Goal: Navigation & Orientation: Understand site structure

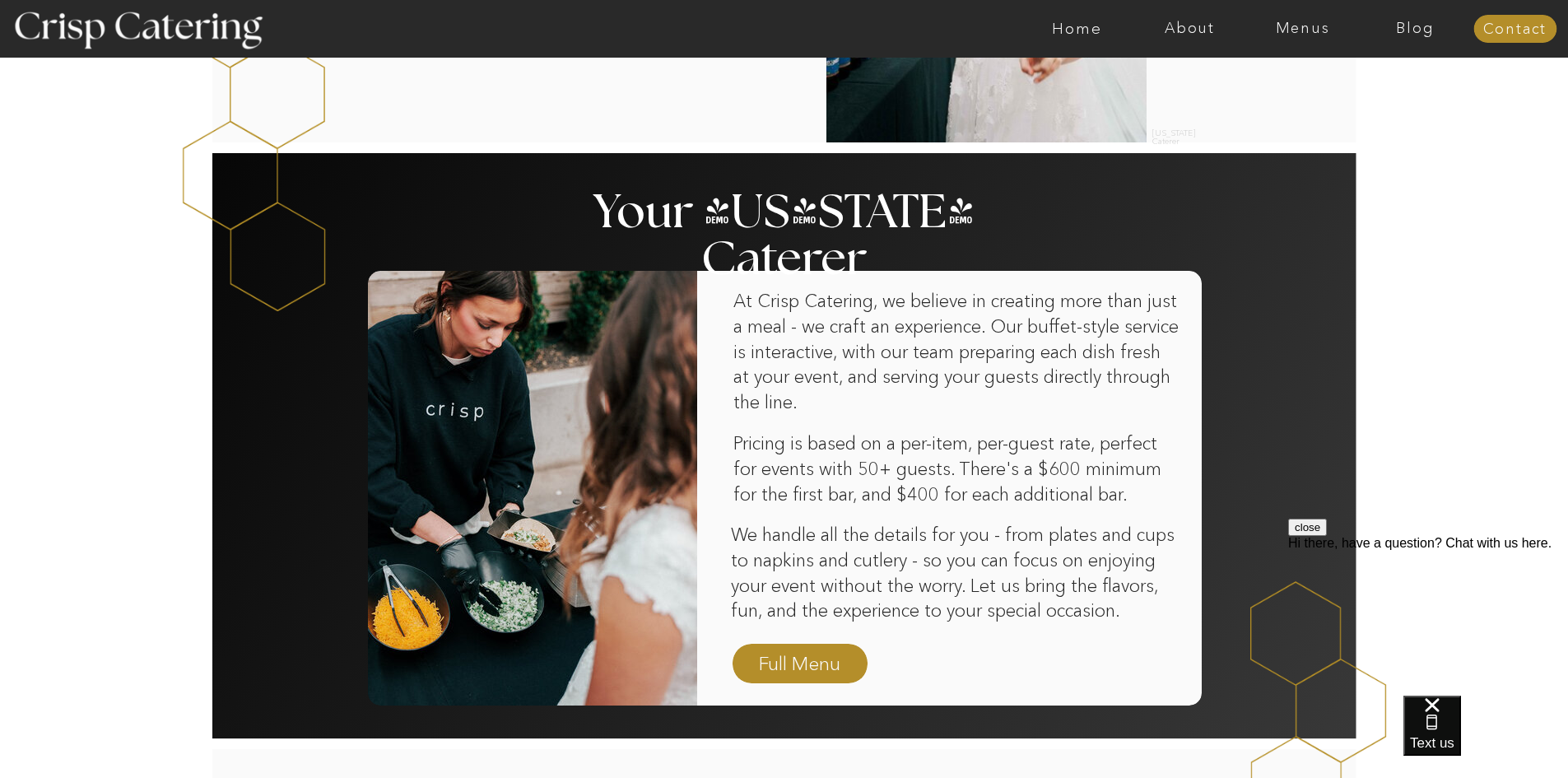
scroll to position [906, 0]
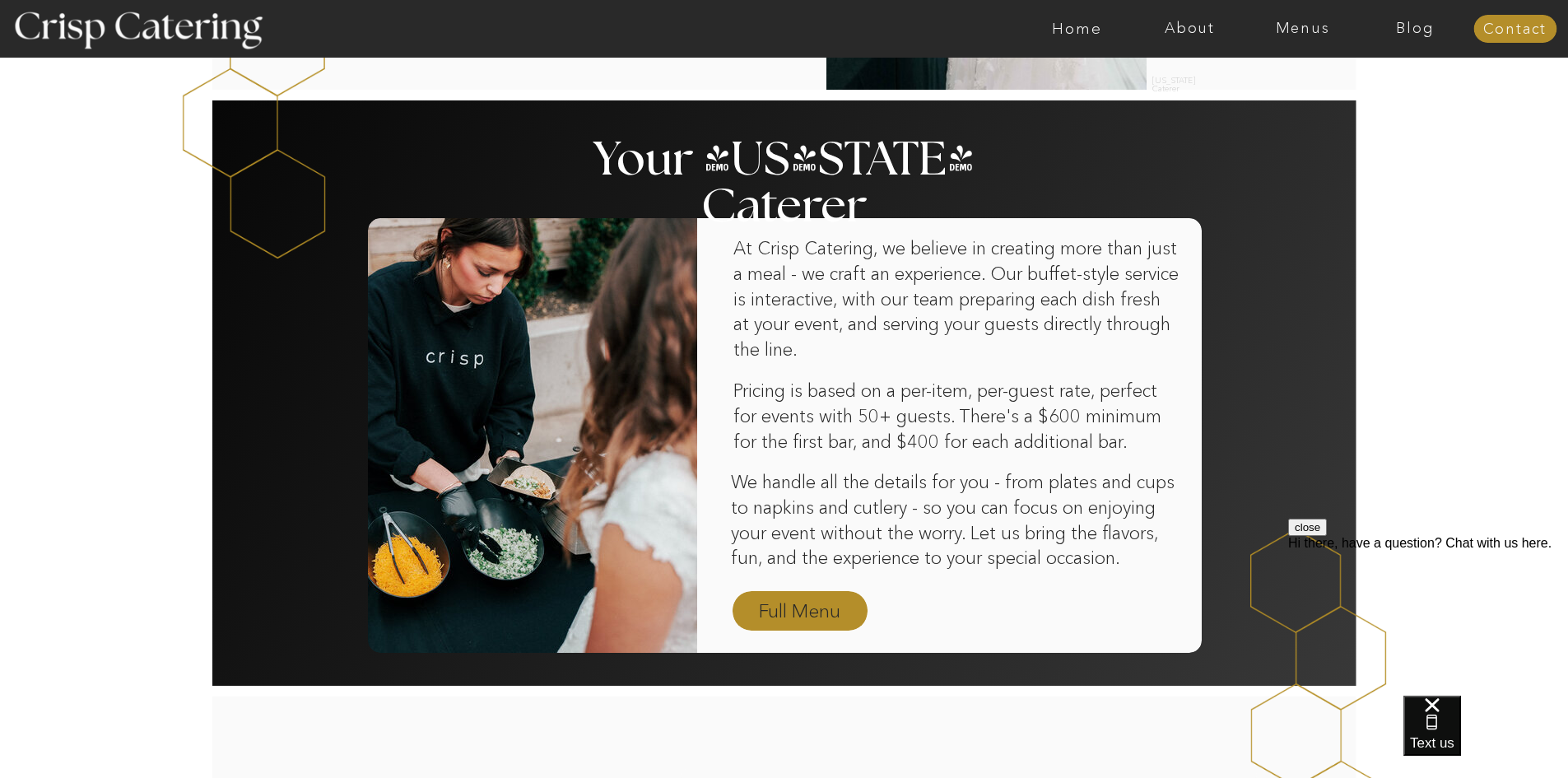
click at [802, 600] on nav "Full Menu" at bounding box center [799, 612] width 95 height 28
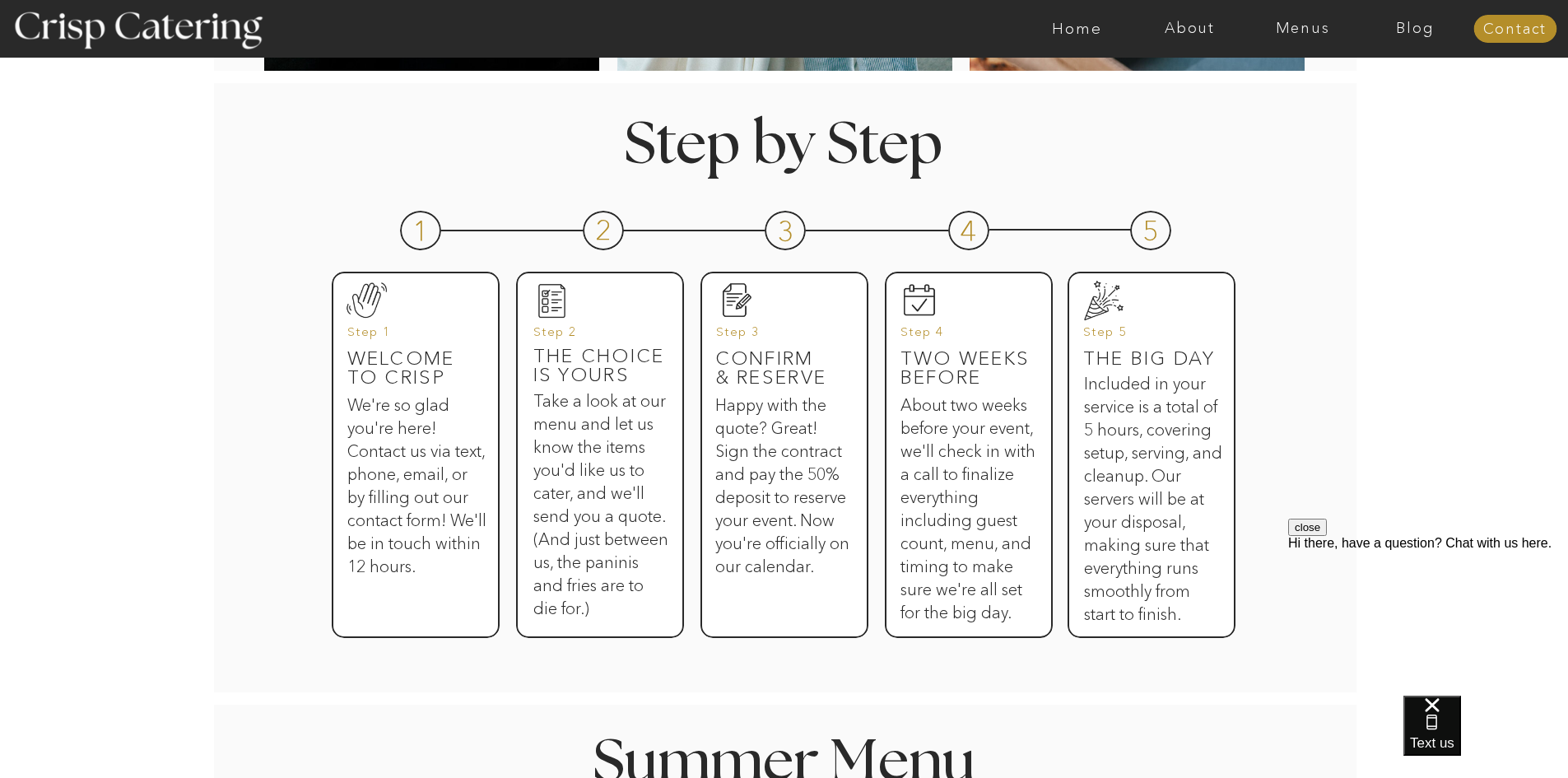
scroll to position [830, 0]
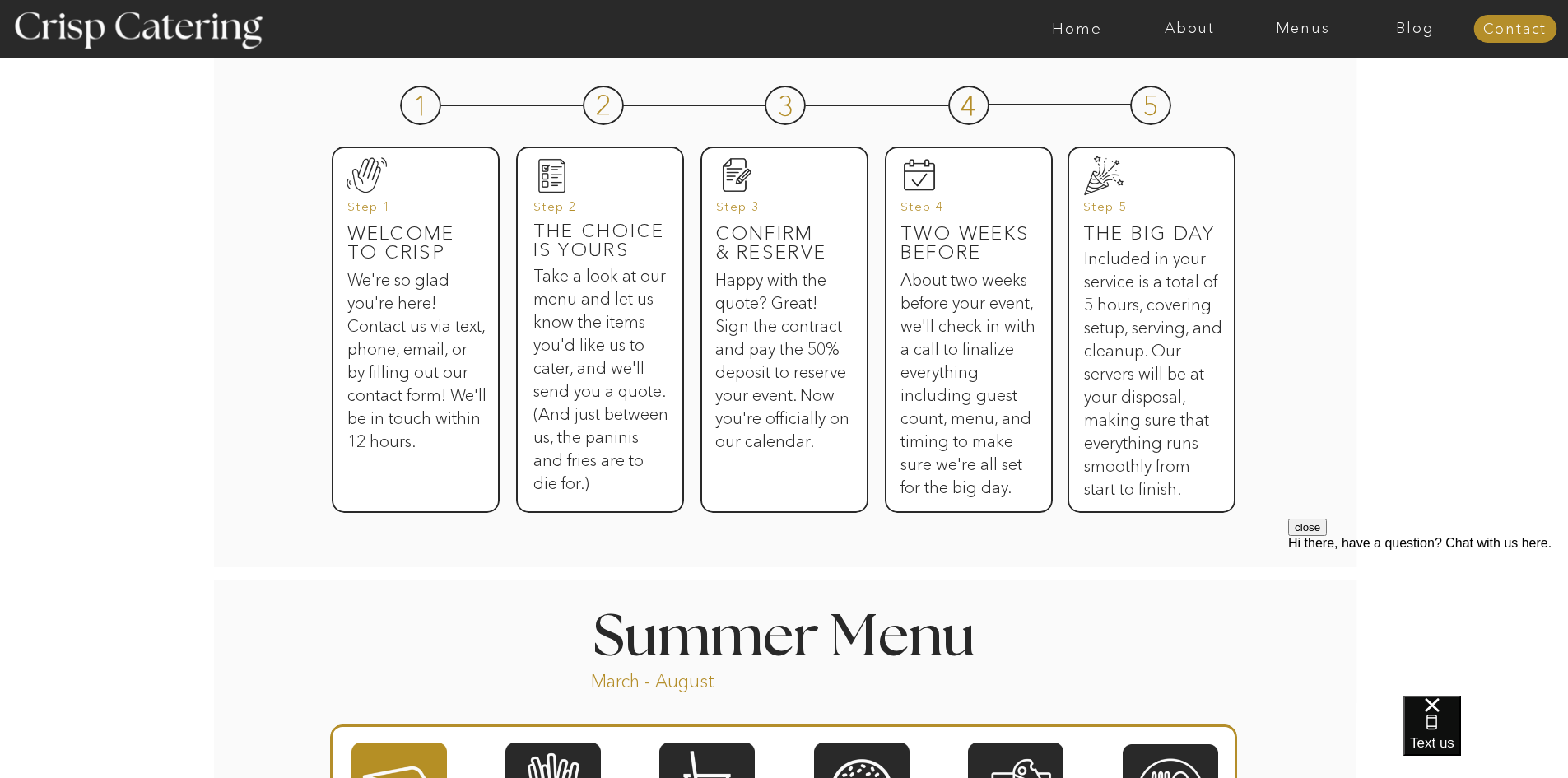
click at [782, 623] on h1 "Summer Menu" at bounding box center [784, 633] width 458 height 49
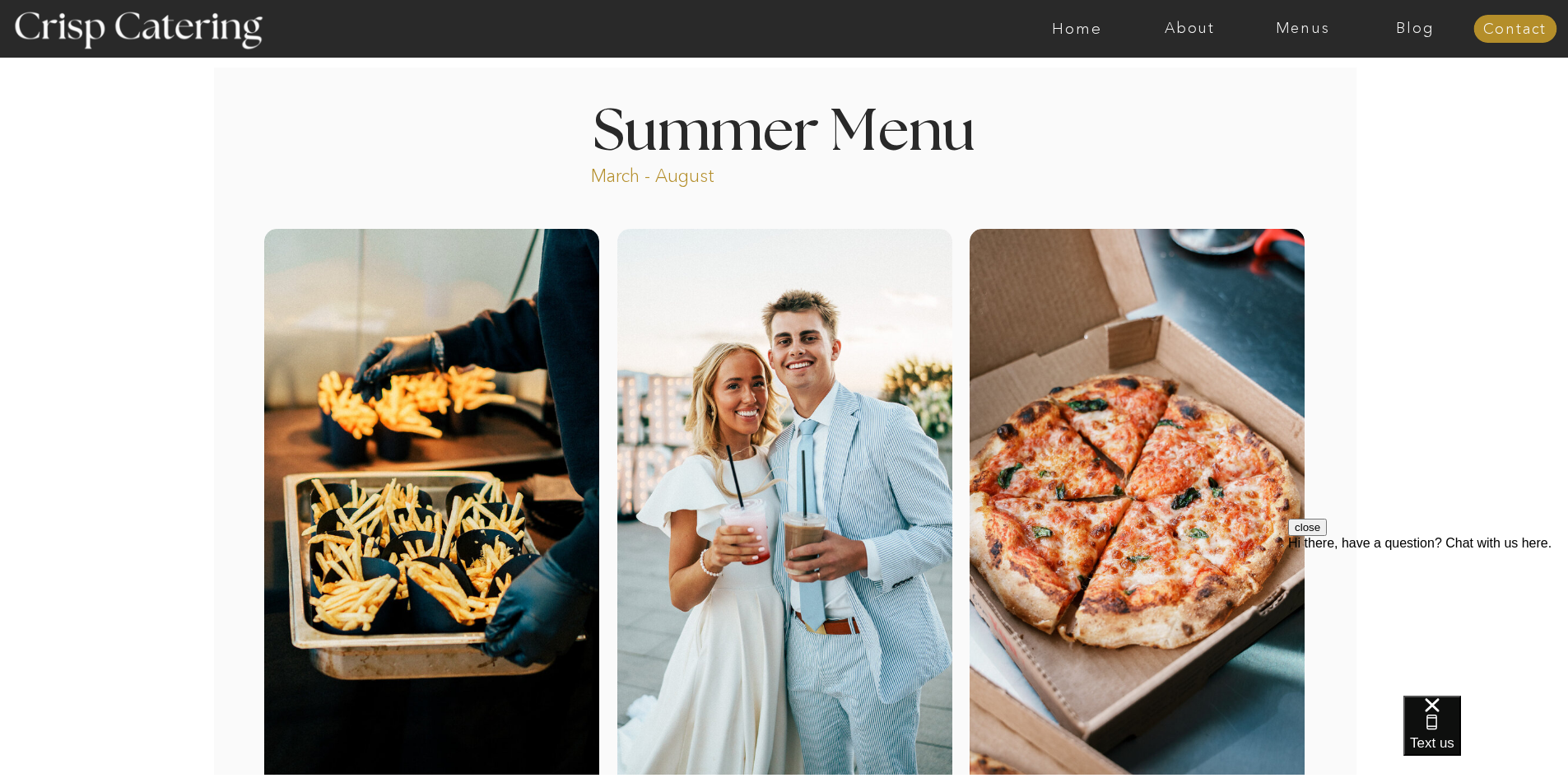
scroll to position [0, 0]
click at [1313, 31] on nav "Menus" at bounding box center [1302, 28] width 113 height 17
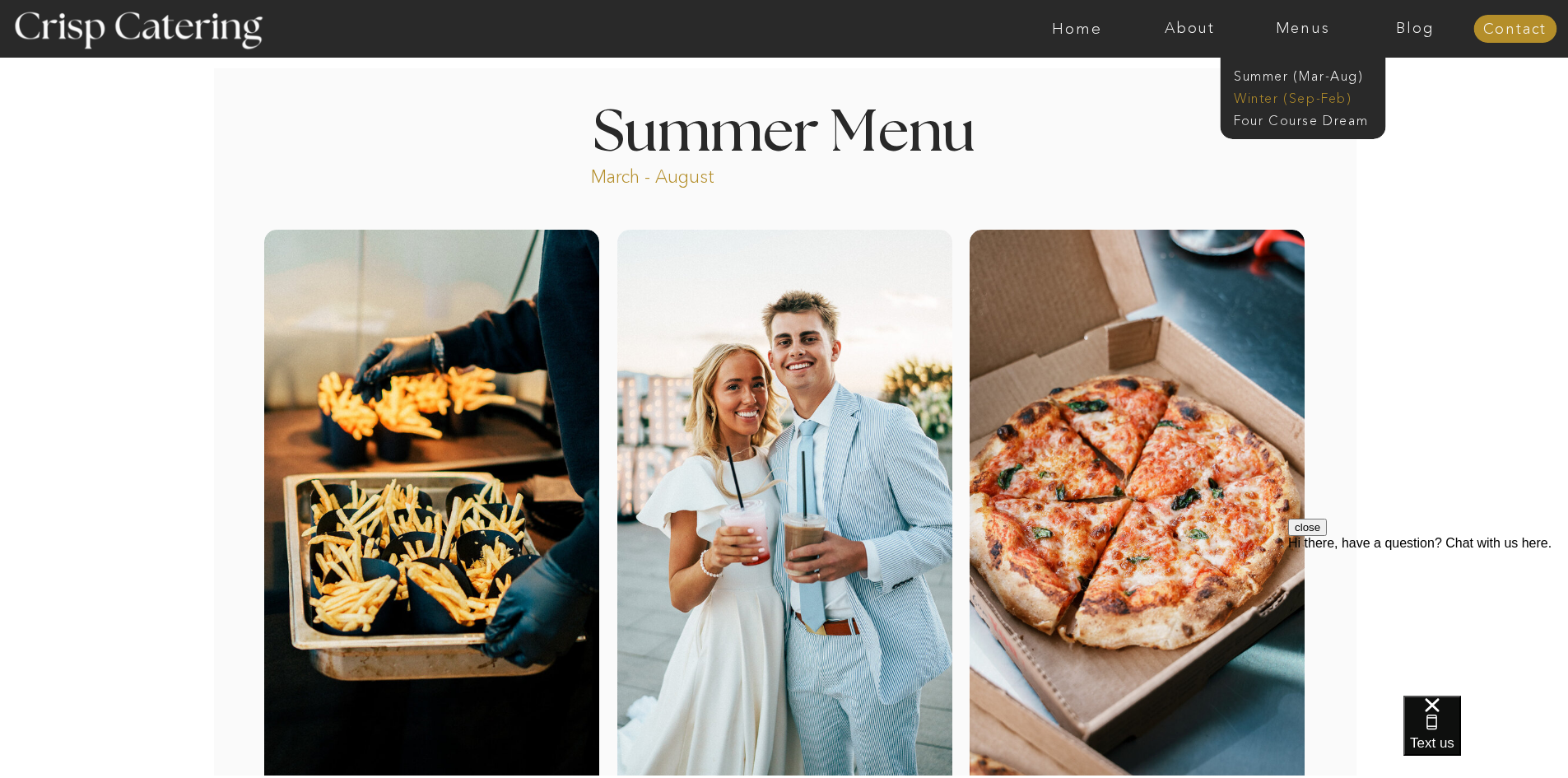
click at [1291, 96] on nav "Winter (Sep-Feb)" at bounding box center [1301, 97] width 135 height 16
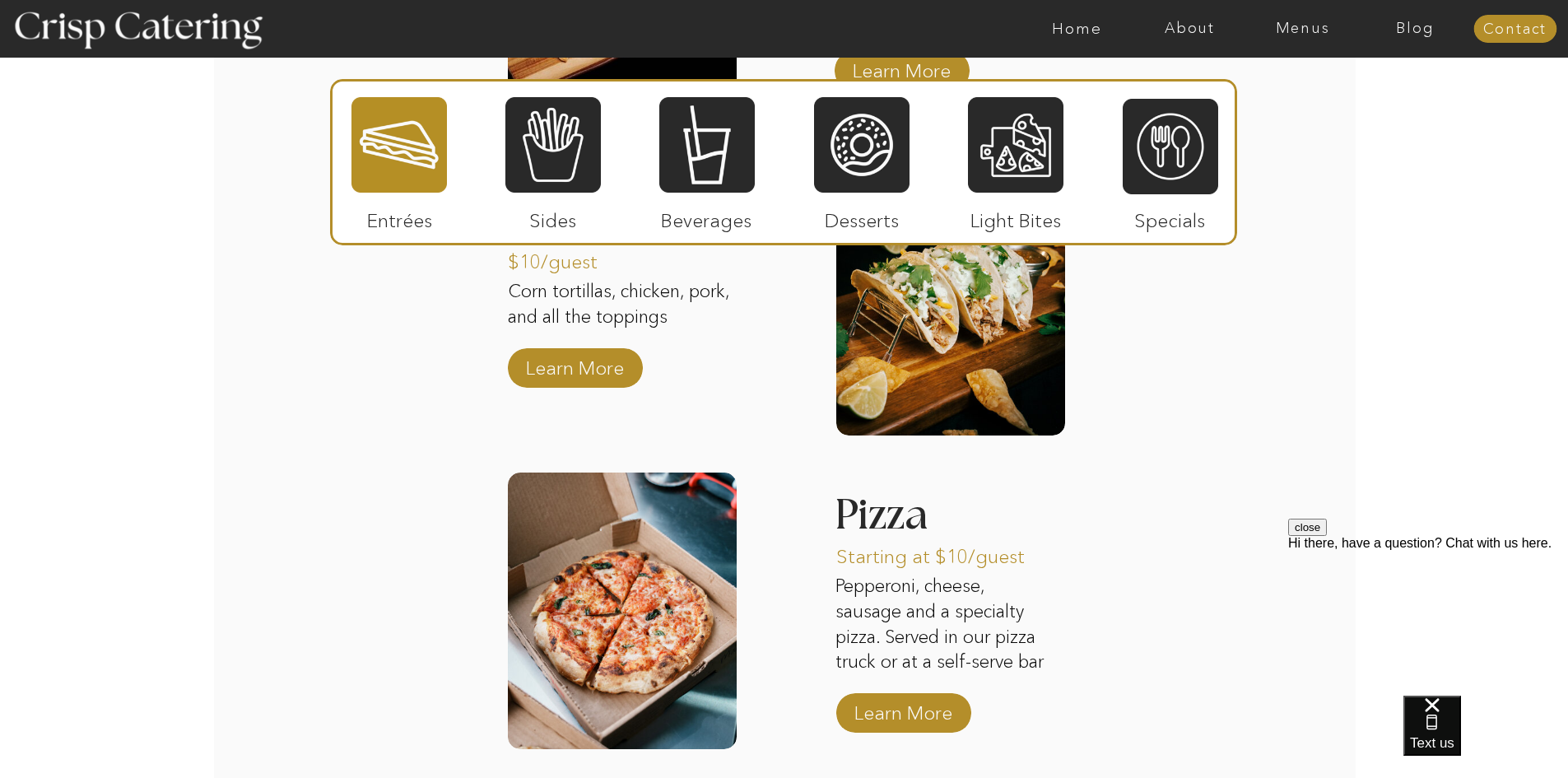
scroll to position [2224, 0]
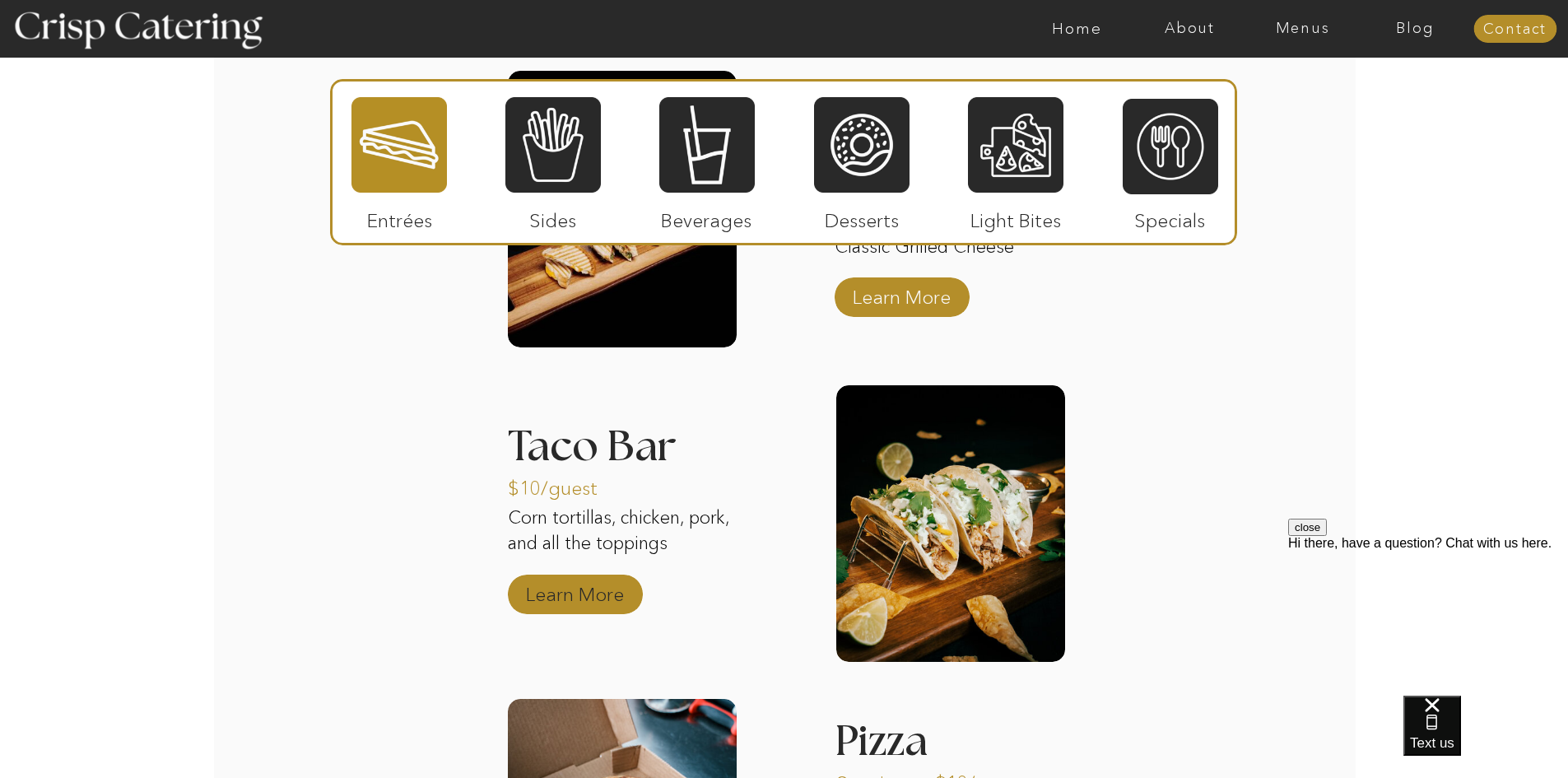
click at [591, 600] on p "Learn More" at bounding box center [574, 590] width 109 height 48
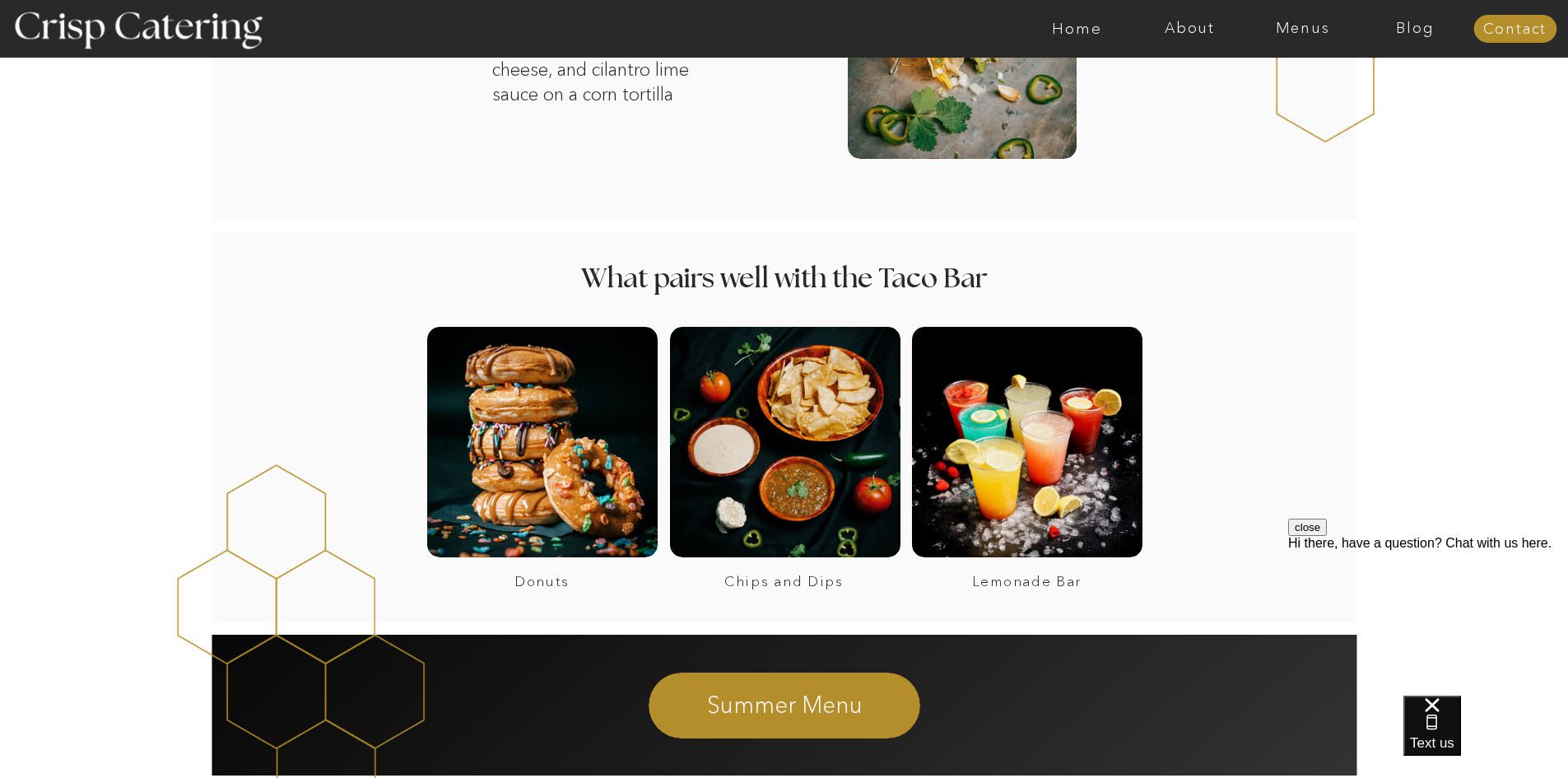
scroll to position [1071, 0]
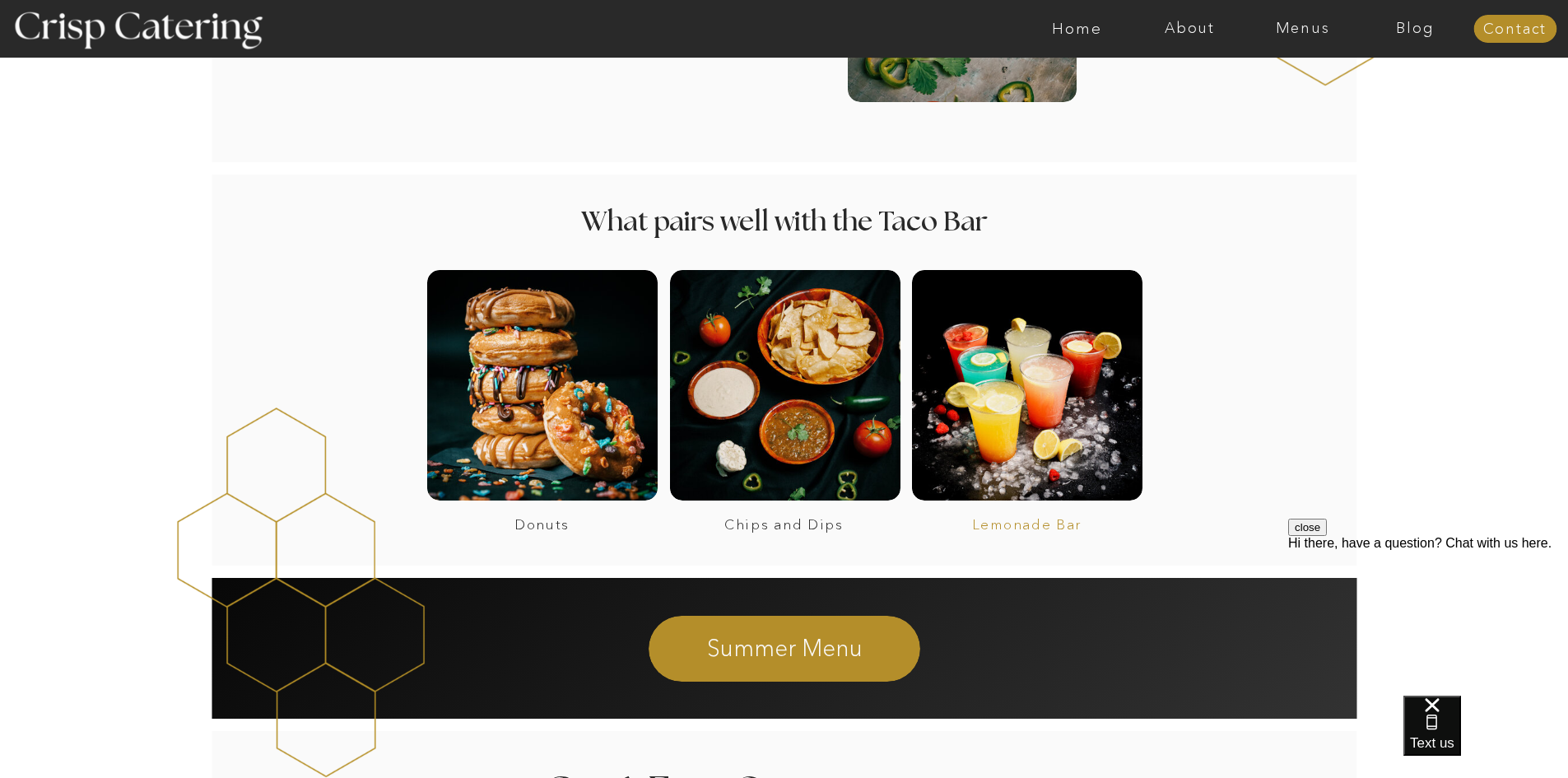
click at [1043, 525] on h3 "Lemonade Bar" at bounding box center [1028, 525] width 224 height 16
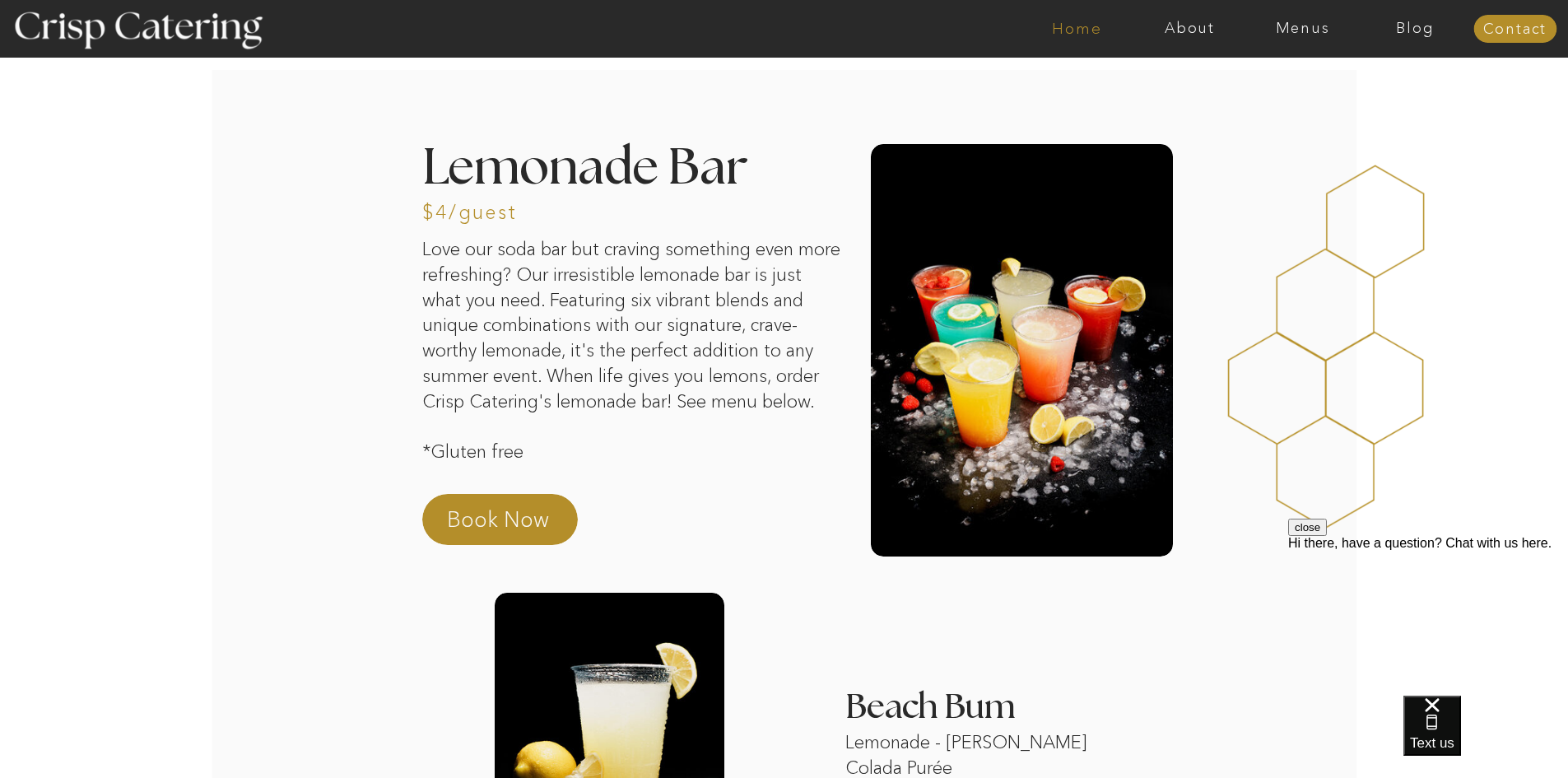
click at [1086, 29] on nav "Home" at bounding box center [1076, 28] width 113 height 17
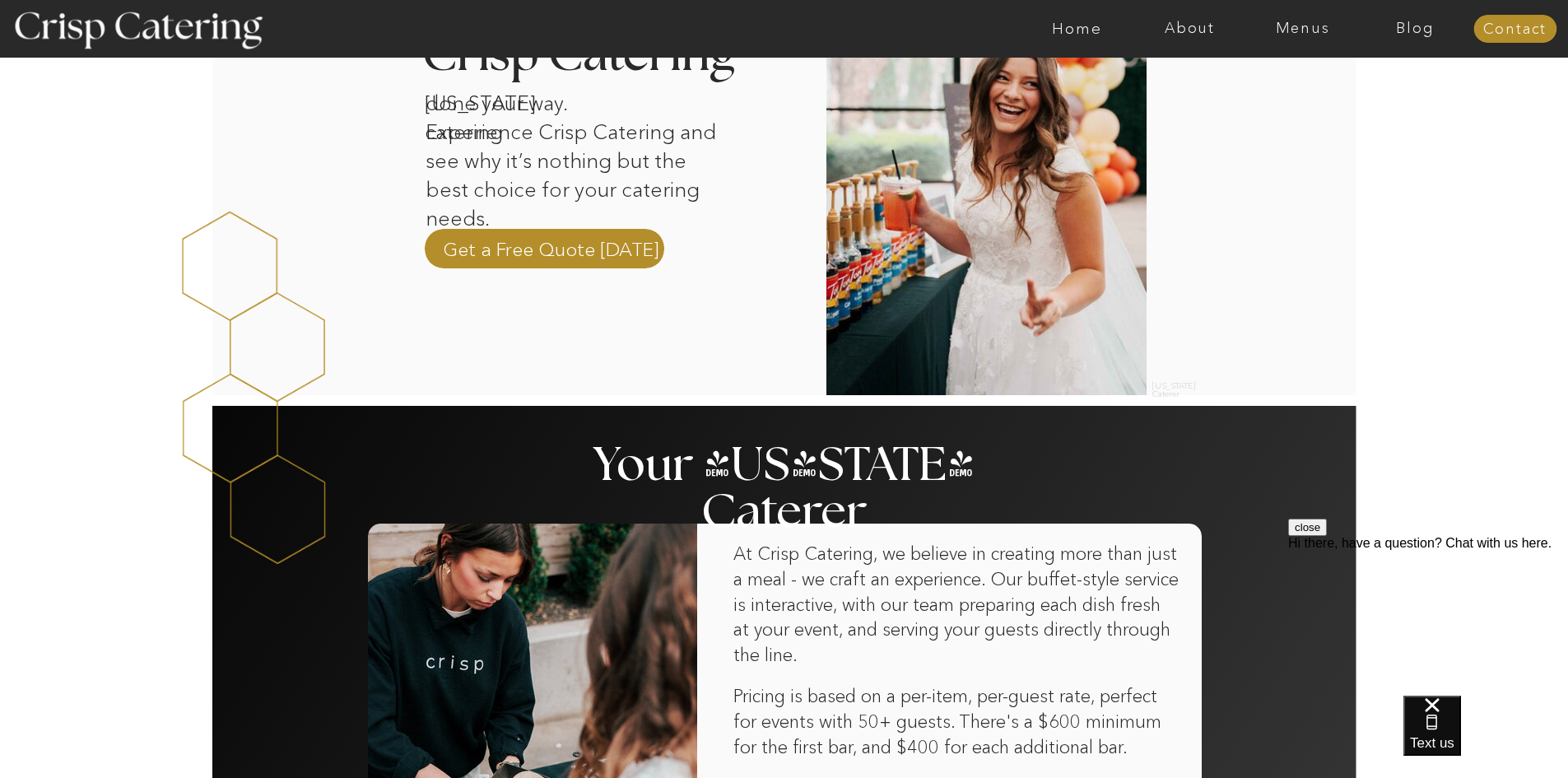
scroll to position [576, 0]
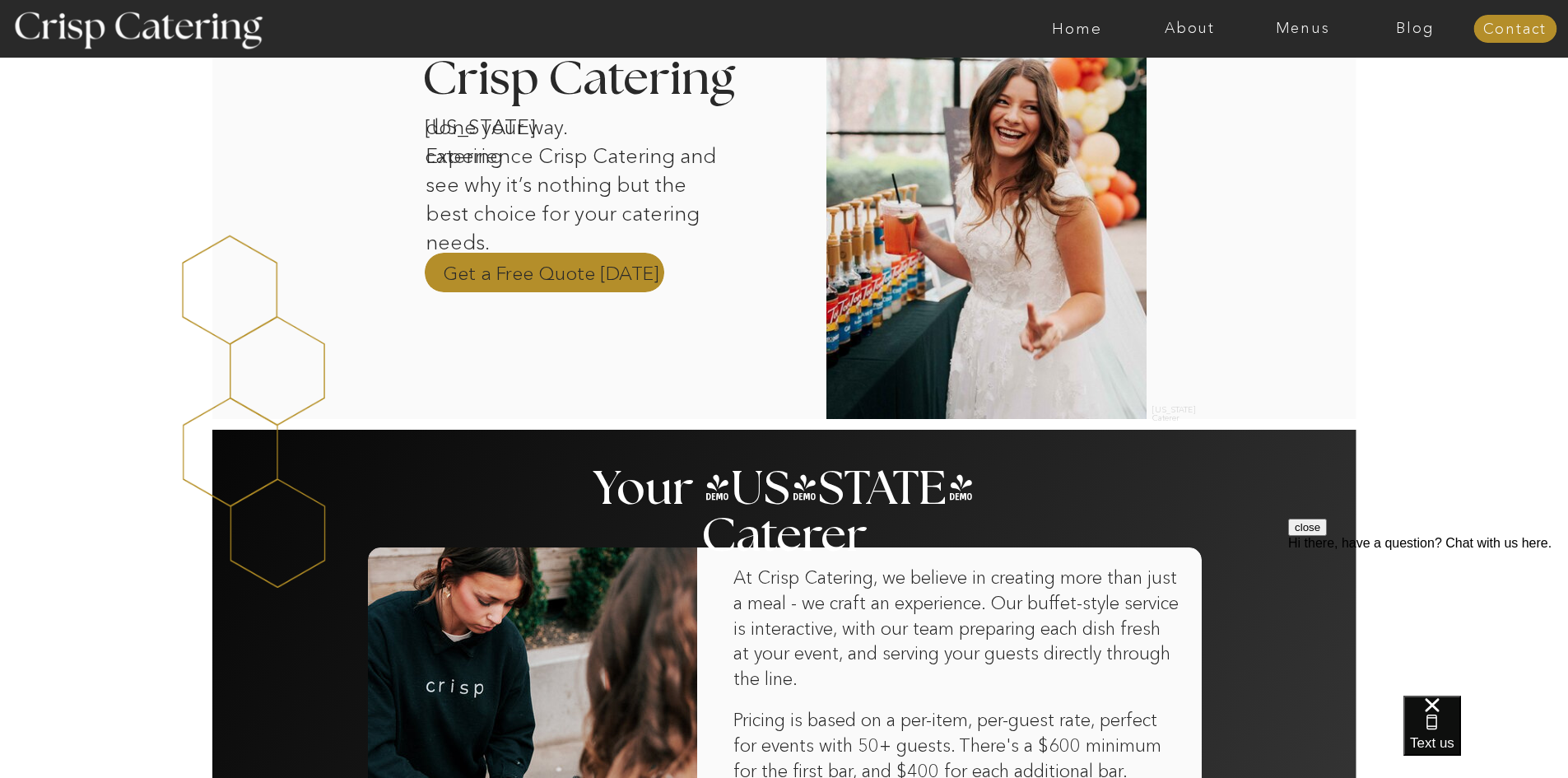
click at [605, 274] on p "Get a Free Quote Today" at bounding box center [551, 273] width 217 height 25
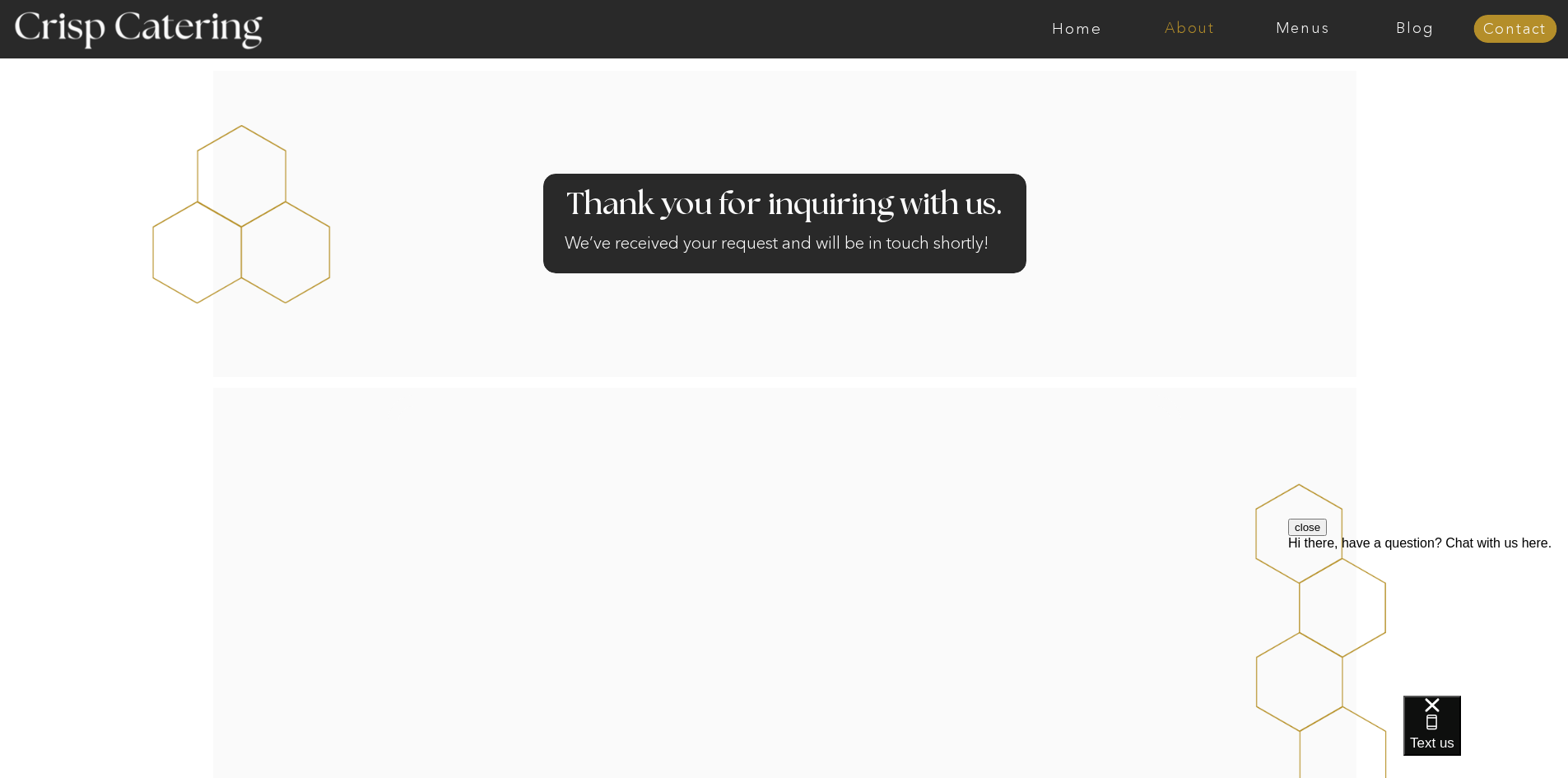
click at [1154, 27] on nav "About" at bounding box center [1189, 28] width 113 height 17
click at [1173, 76] on nav "About Crisp" at bounding box center [1195, 76] width 95 height 16
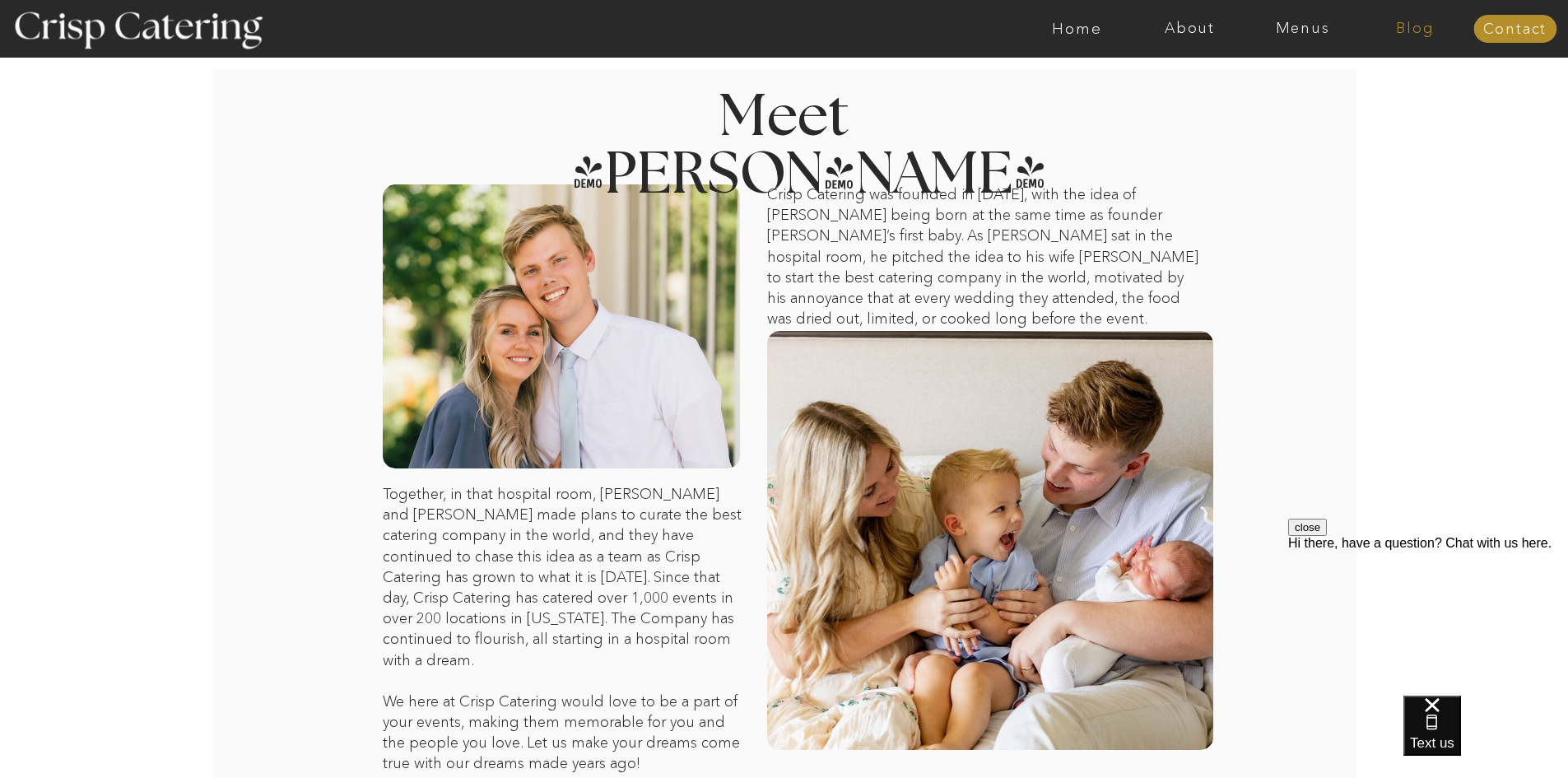
click at [1418, 34] on nav "Blog" at bounding box center [1415, 28] width 113 height 17
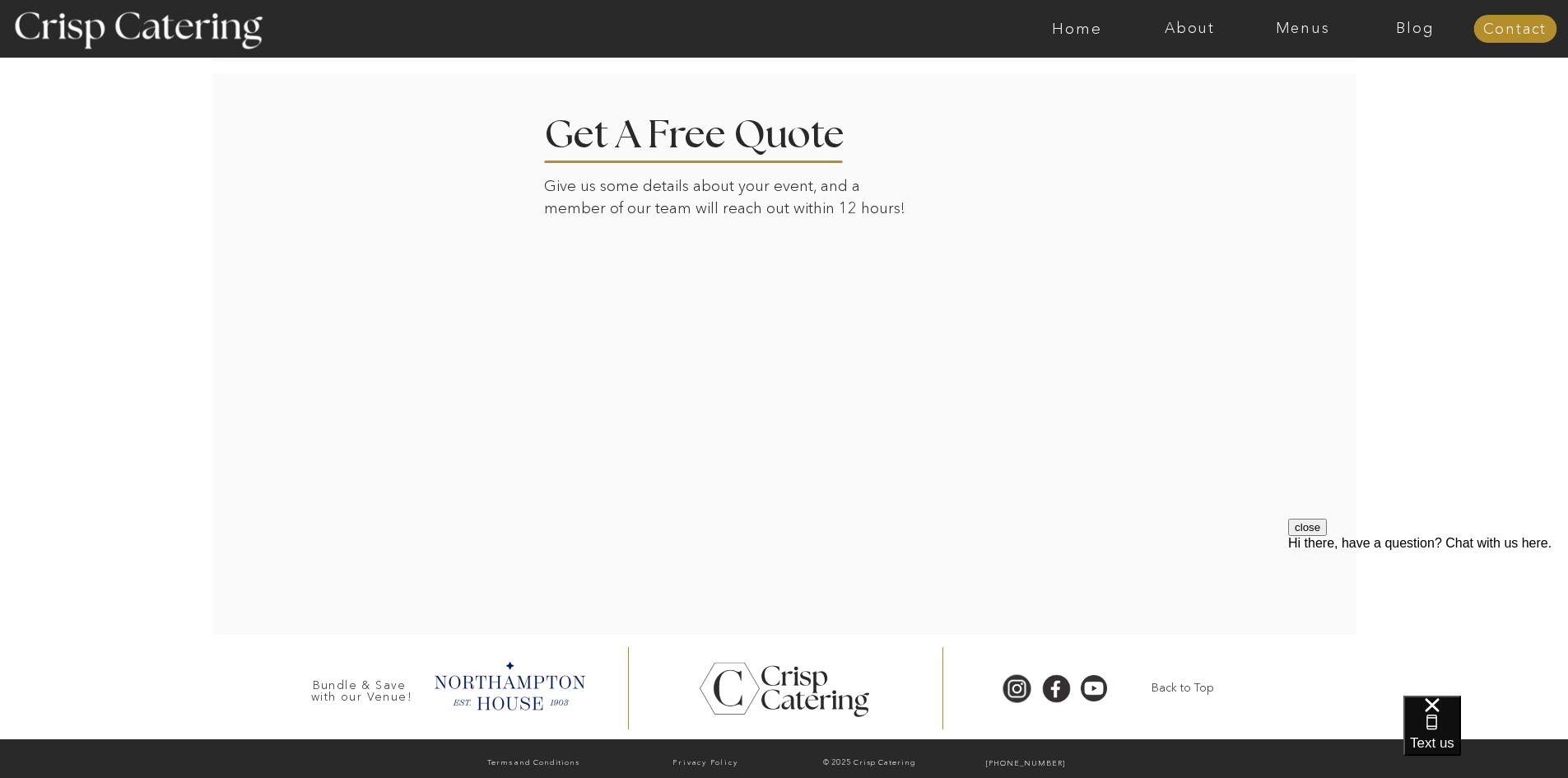
scroll to position [814, 0]
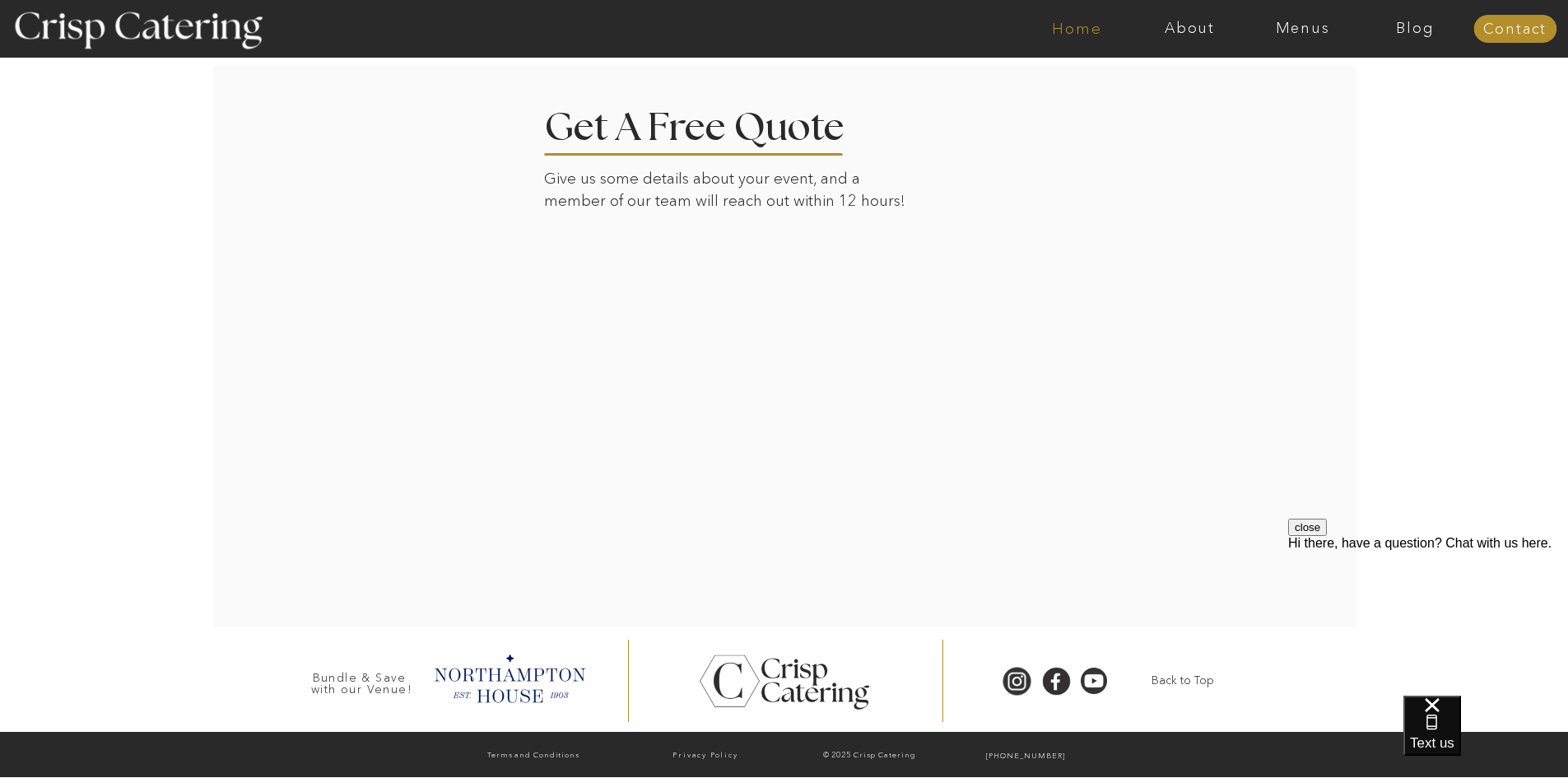
click at [1097, 20] on nav "Home" at bounding box center [1076, 28] width 113 height 17
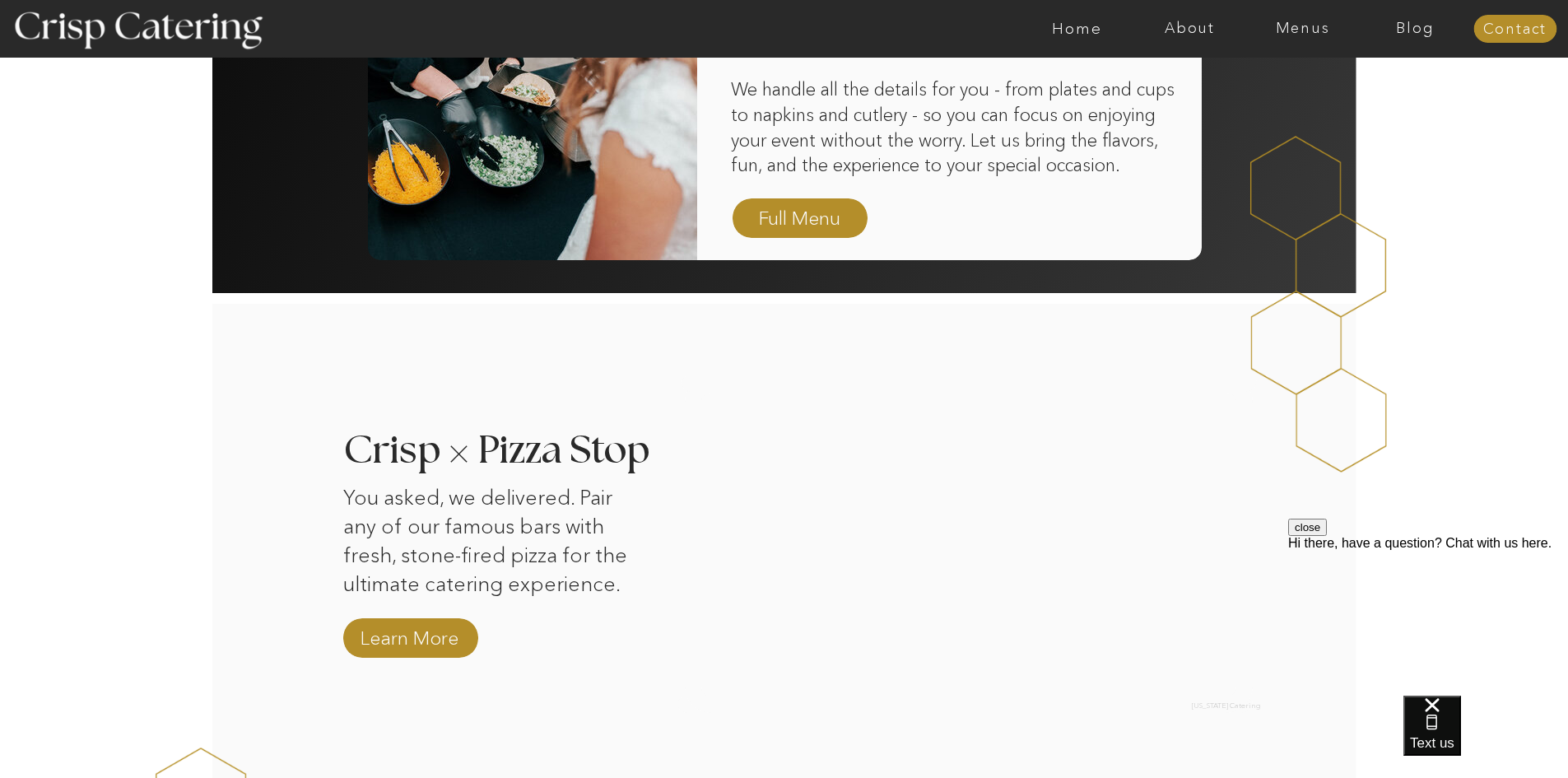
scroll to position [1318, 0]
